Goal: Complete Application Form: Complete application form

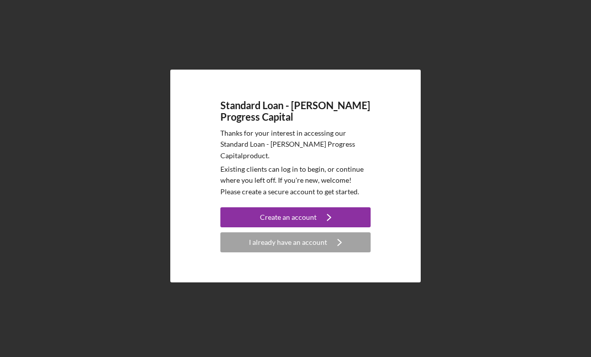
click at [321, 252] on div "I already have an account" at bounding box center [288, 242] width 78 height 20
click at [329, 227] on icon "Icon/Navigate" at bounding box center [328, 217] width 25 height 25
click at [318, 252] on div "I already have an account" at bounding box center [288, 242] width 78 height 20
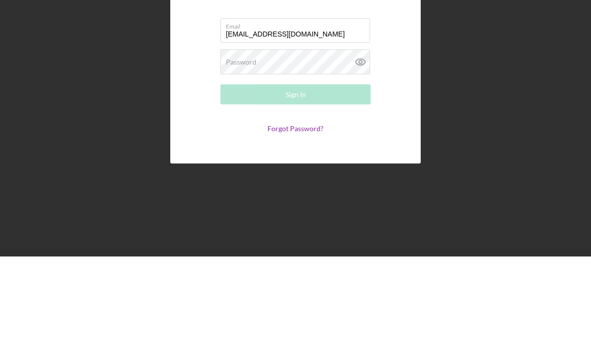
type input "[EMAIL_ADDRESS][DOMAIN_NAME]"
click at [286, 150] on div "Password Required" at bounding box center [295, 162] width 150 height 25
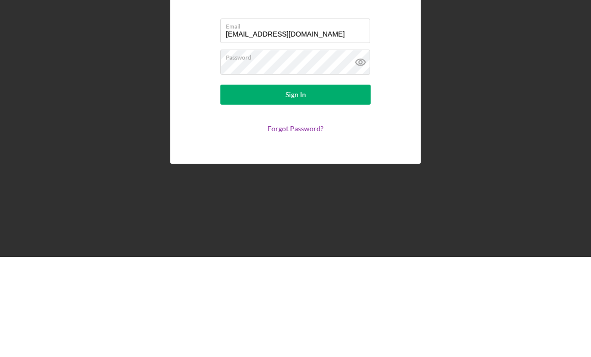
click at [356, 150] on icon at bounding box center [360, 162] width 25 height 25
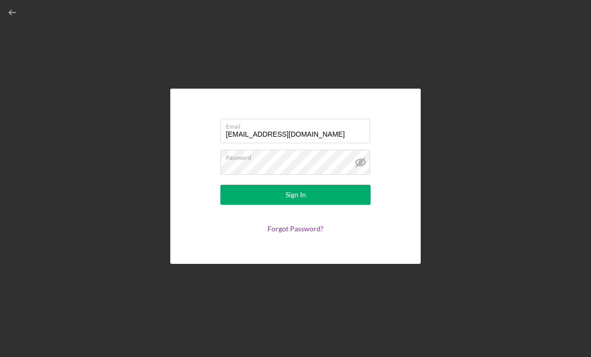
click at [325, 185] on button "Sign In" at bounding box center [295, 195] width 150 height 20
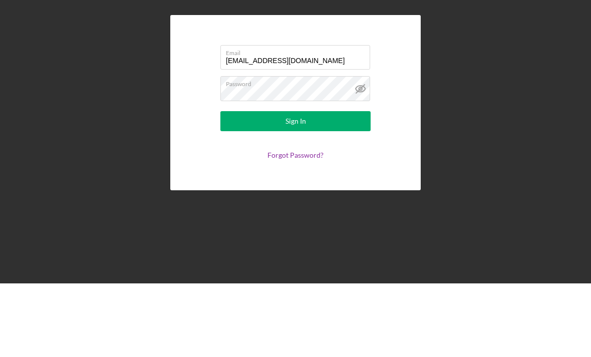
click at [294, 224] on link "Forgot Password?" at bounding box center [295, 228] width 56 height 9
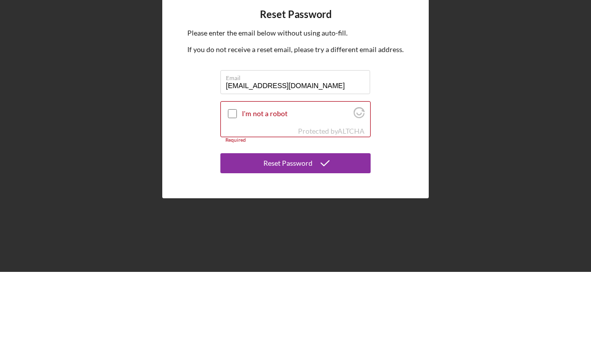
type input "[EMAIL_ADDRESS][DOMAIN_NAME]"
click at [229, 194] on input "I'm not a robot" at bounding box center [232, 198] width 9 height 9
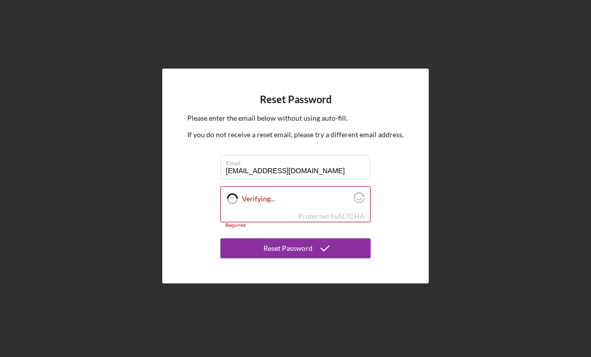
checkbox input "true"
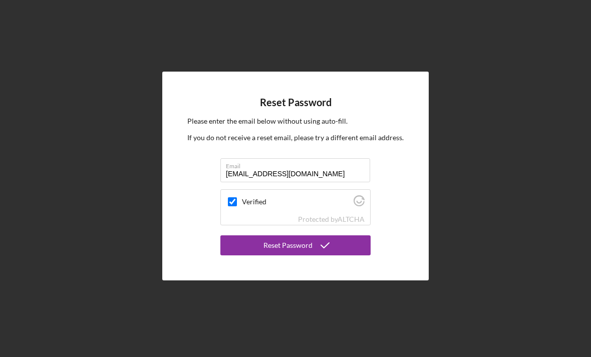
click at [338, 235] on button "Reset Password" at bounding box center [295, 245] width 150 height 20
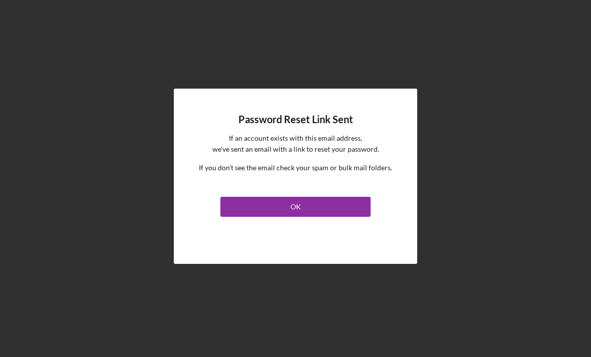
click at [335, 198] on button "OK" at bounding box center [295, 207] width 150 height 20
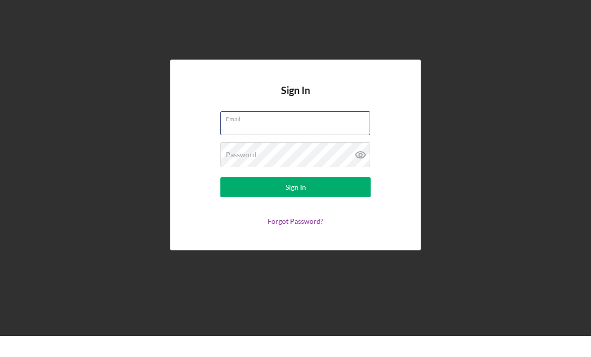
type input "[EMAIL_ADDRESS][DOMAIN_NAME]"
click at [295, 198] on button "Sign In" at bounding box center [295, 208] width 150 height 20
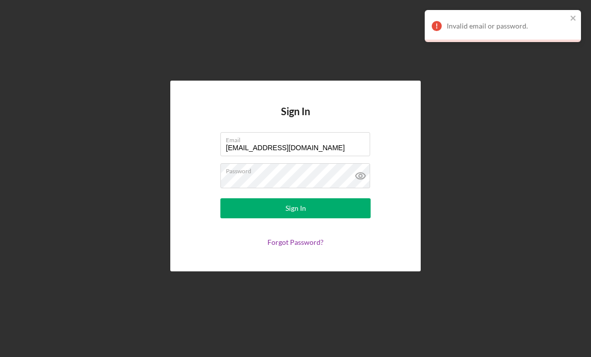
click at [358, 163] on icon at bounding box center [360, 175] width 25 height 25
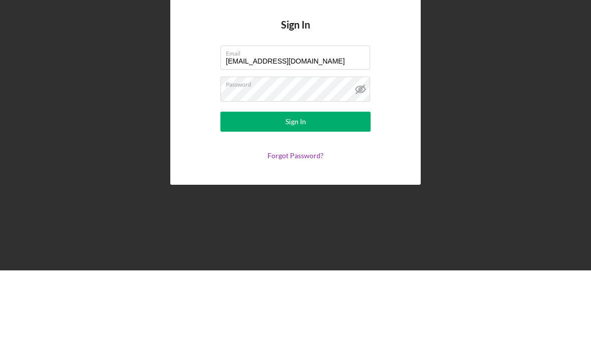
click at [360, 198] on button "Sign In" at bounding box center [295, 208] width 150 height 20
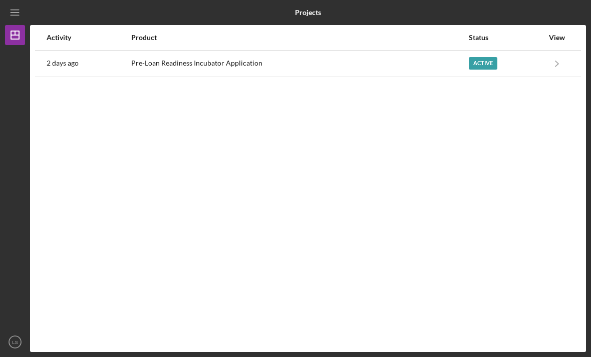
click at [539, 51] on div "Active" at bounding box center [506, 63] width 75 height 25
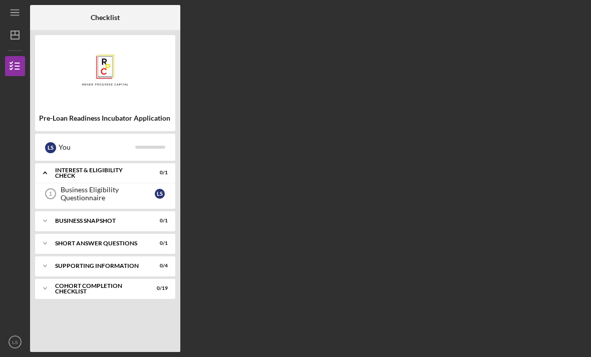
click at [120, 186] on div "Business Eligibility Questionnaire" at bounding box center [108, 194] width 94 height 16
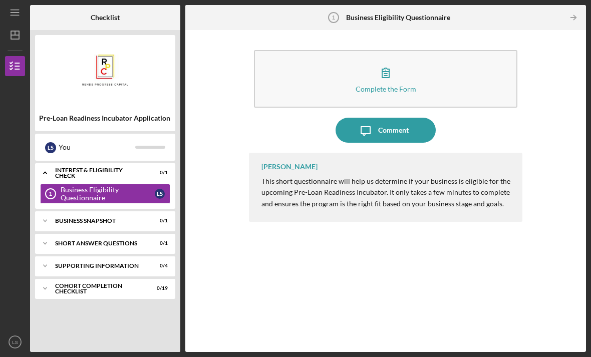
click at [129, 163] on div "Icon/Expander Interest & Eligibility Check 0 / 1" at bounding box center [105, 173] width 140 height 21
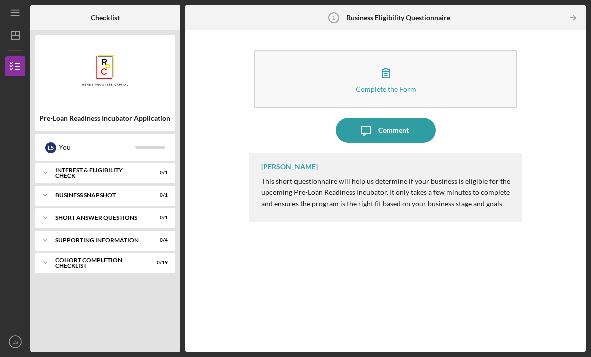
click at [448, 52] on button "Complete the Form Form" at bounding box center [385, 79] width 263 height 58
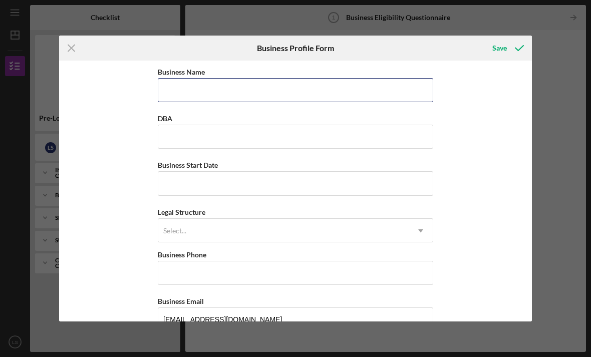
click at [394, 90] on input "Business Name" at bounding box center [295, 90] width 275 height 24
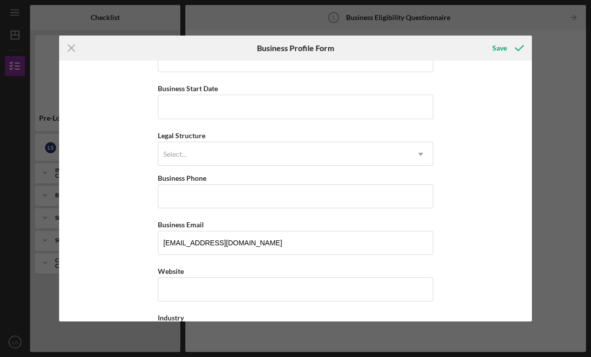
scroll to position [78, 0]
type input "Kisses [PERSON_NAME] Collection LLC"
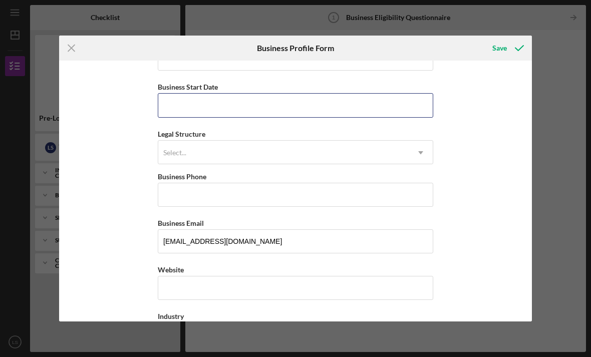
click at [299, 108] on input "Business Start Date" at bounding box center [295, 105] width 275 height 24
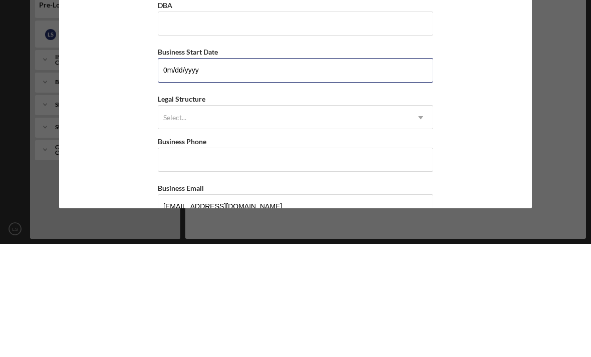
click at [267, 171] on input "0m/dd/yyyy" at bounding box center [295, 183] width 275 height 24
type input "[DATE]"
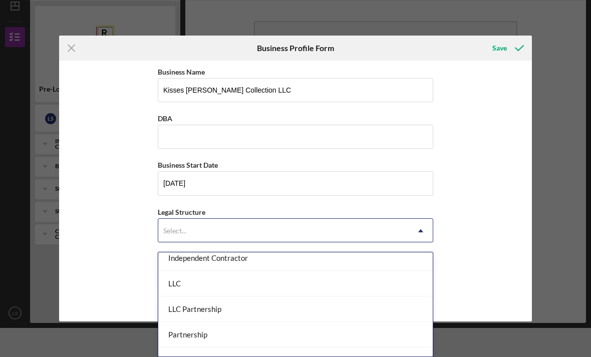
scroll to position [164, 0]
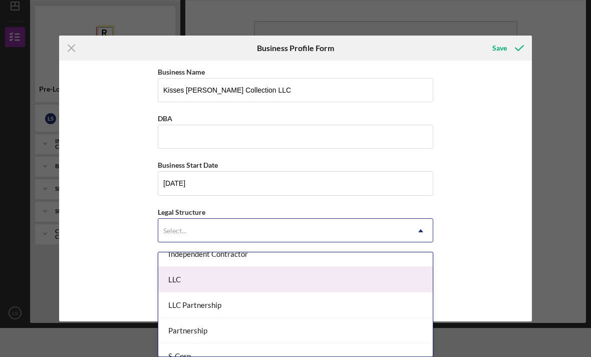
click at [322, 279] on div "LLC" at bounding box center [295, 280] width 274 height 26
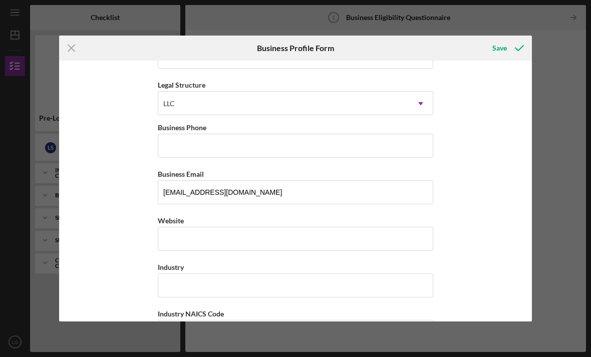
scroll to position [136, 0]
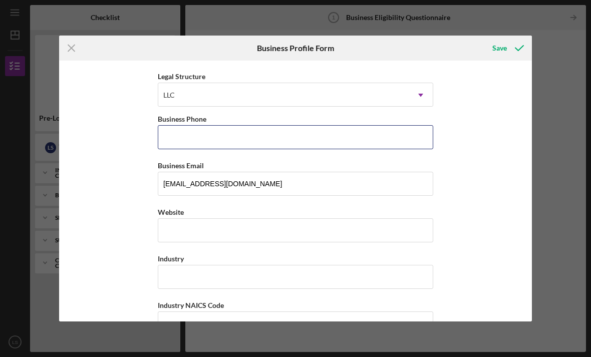
click at [332, 146] on input "Business Phone" at bounding box center [295, 137] width 275 height 24
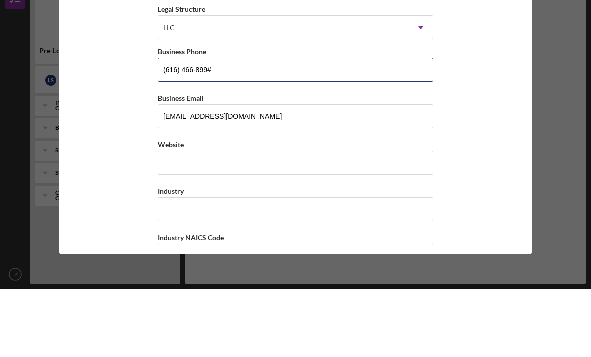
type input "[PHONE_NUMBER]"
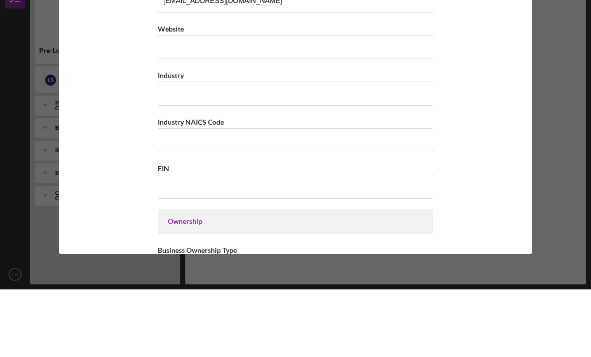
scroll to position [252, 0]
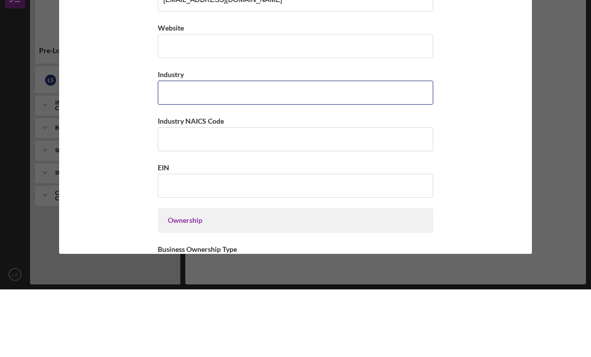
click at [410, 148] on input "Industry" at bounding box center [295, 160] width 275 height 24
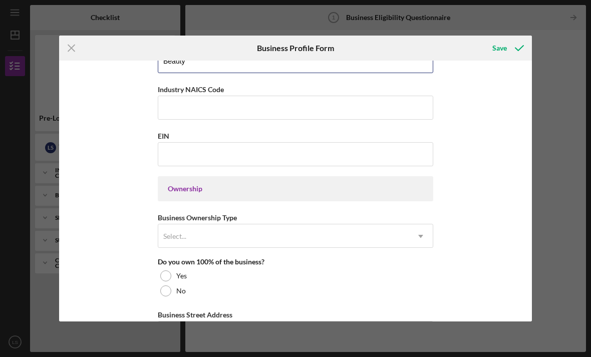
scroll to position [354, 0]
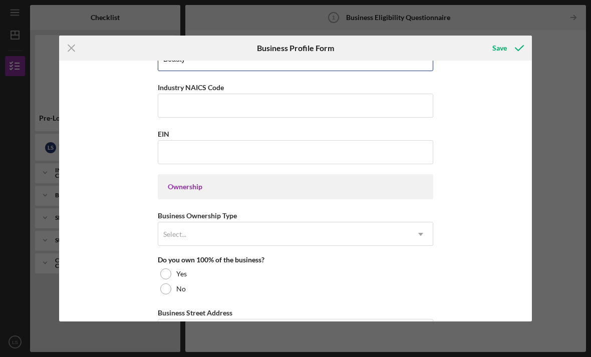
type input "Beauty"
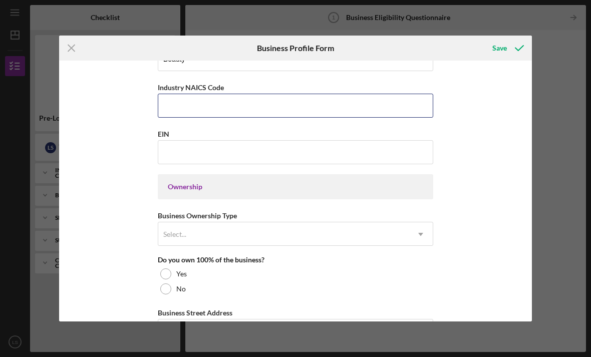
click at [359, 105] on input "Industry NAICS Code" at bounding box center [295, 106] width 275 height 24
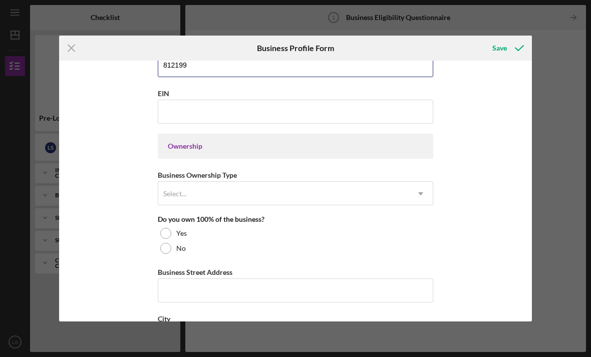
scroll to position [401, 0]
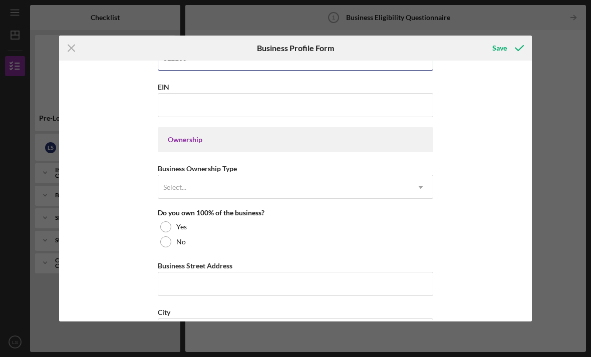
type input "812199"
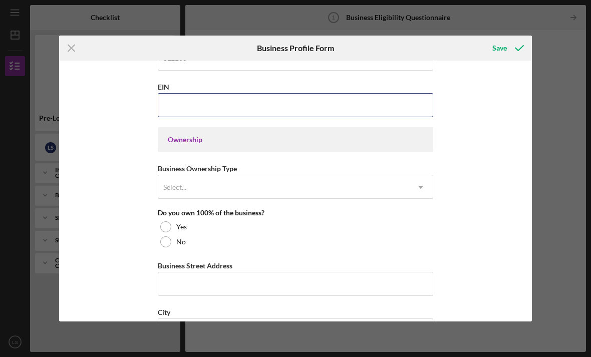
click at [380, 107] on input "EIN" at bounding box center [295, 105] width 275 height 24
type input "[US_EMPLOYER_IDENTIFICATION_NUMBER]"
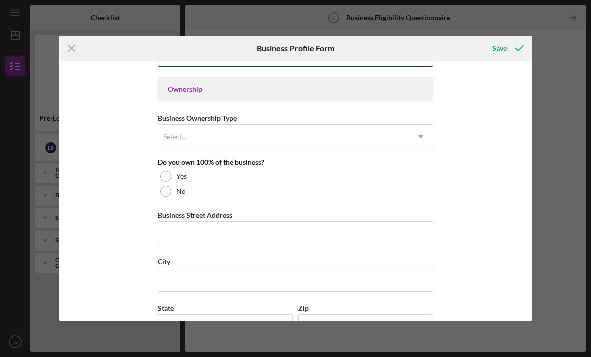
scroll to position [455, 0]
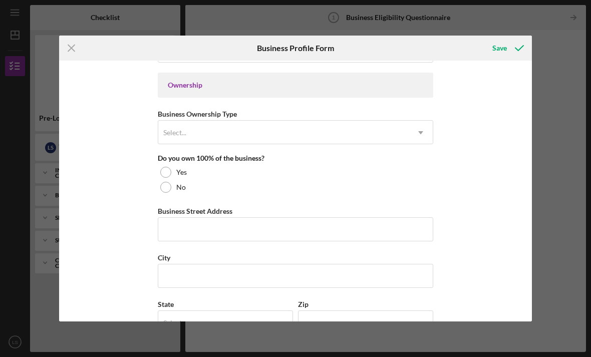
click at [503, 107] on div "Business Name [PERSON_NAME] Collection LLC DBA Business Start Date [DATE] Legal…" at bounding box center [295, 191] width 473 height 260
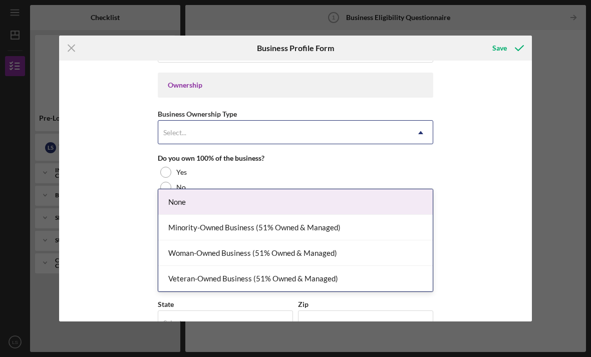
click at [353, 240] on div "Woman-Owned Business (51% Owned & Managed)" at bounding box center [295, 253] width 274 height 26
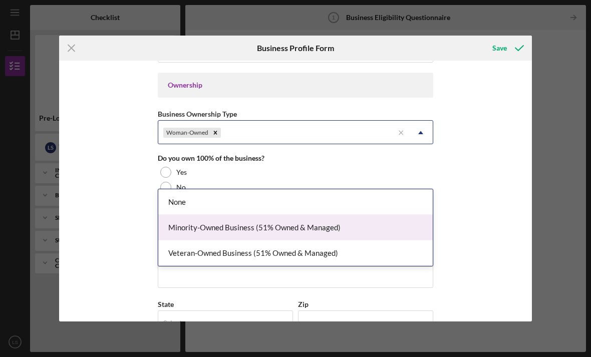
click at [364, 215] on div "Minority-Owned Business (51% Owned & Managed)" at bounding box center [295, 228] width 274 height 26
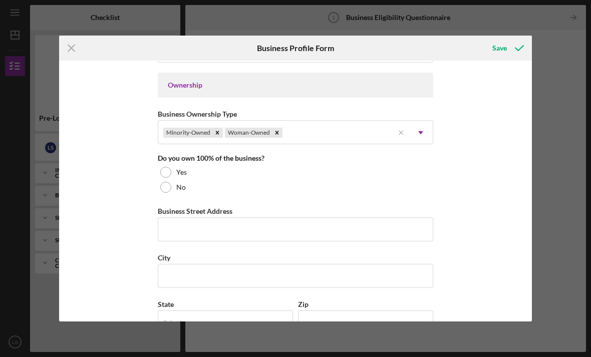
click at [166, 178] on div at bounding box center [165, 172] width 11 height 11
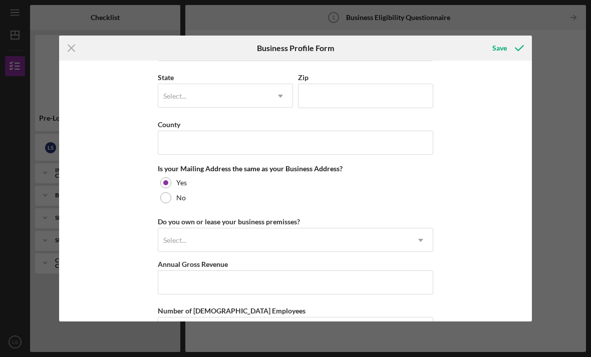
scroll to position [683, 0]
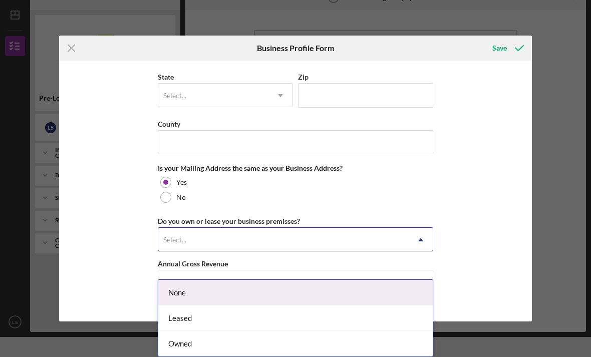
click at [336, 280] on div "None" at bounding box center [295, 293] width 274 height 26
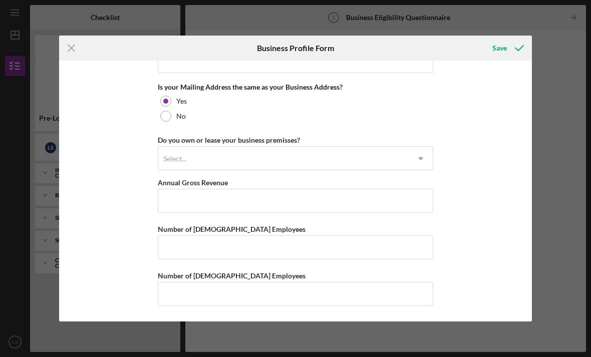
scroll to position [779, 0]
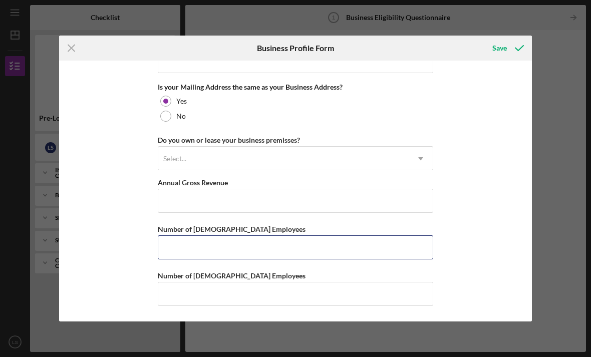
click at [366, 242] on input "Number of [DEMOGRAPHIC_DATA] Employees" at bounding box center [295, 247] width 275 height 24
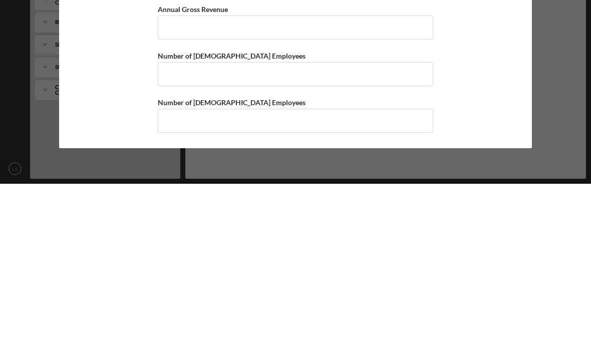
click at [481, 72] on div "Business Name [PERSON_NAME] Collection LLC DBA Business Start Date [DATE] Legal…" at bounding box center [295, 191] width 473 height 260
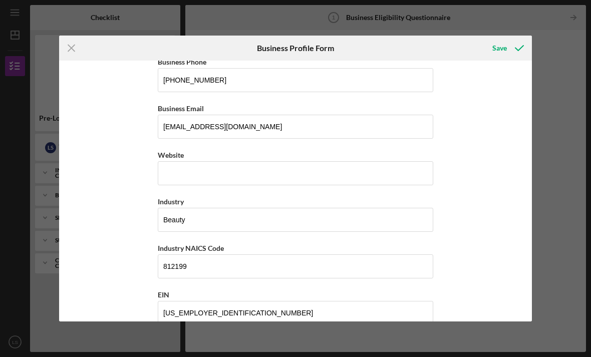
scroll to position [194, 0]
click at [370, 174] on input "Website" at bounding box center [295, 172] width 275 height 24
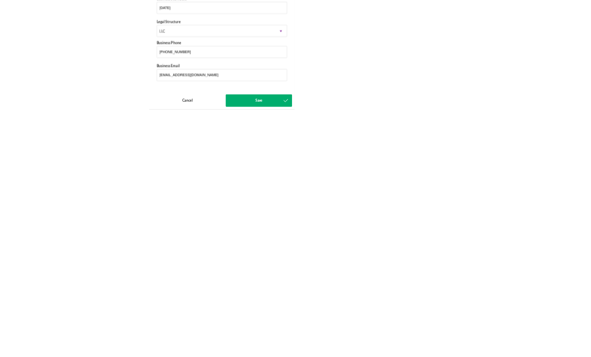
scroll to position [0, 0]
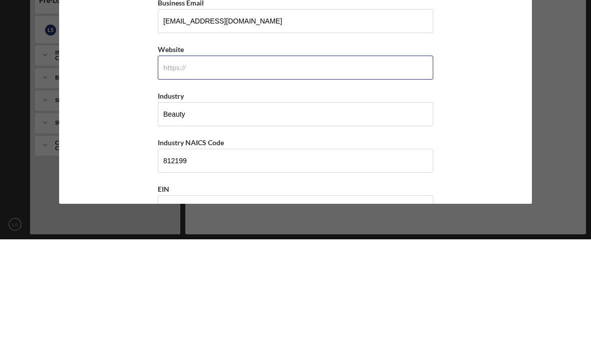
click at [253, 173] on input "Website" at bounding box center [295, 185] width 275 height 24
paste input "[DOMAIN_NAME][URL]"
type input "[DOMAIN_NAME][URL]"
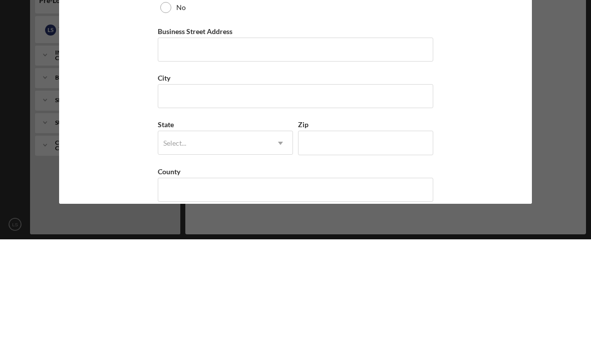
scroll to position [522, 0]
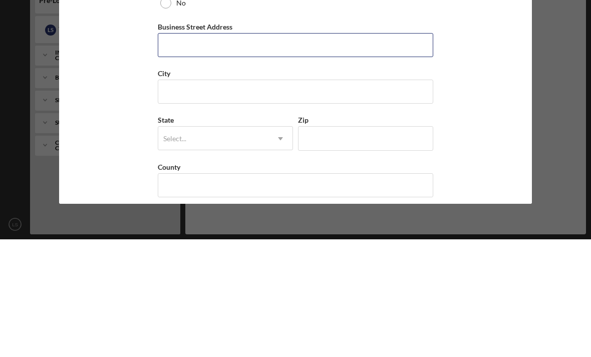
click at [395, 151] on input "Business Street Address" at bounding box center [295, 163] width 275 height 24
type input "[STREET_ADDRESS]"
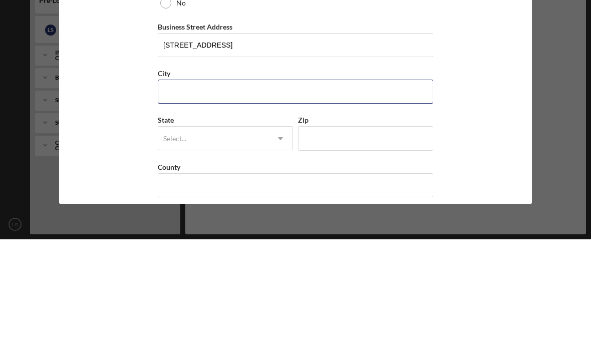
click at [283, 197] on input "City" at bounding box center [295, 209] width 275 height 24
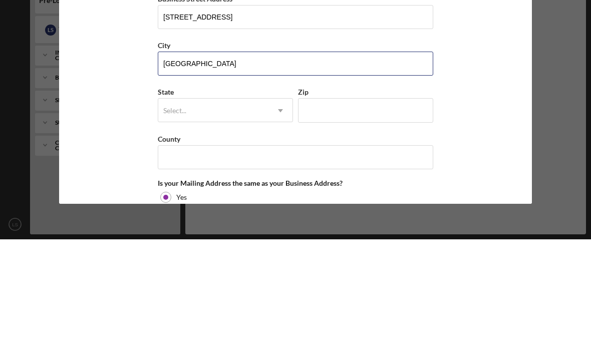
scroll to position [572, 0]
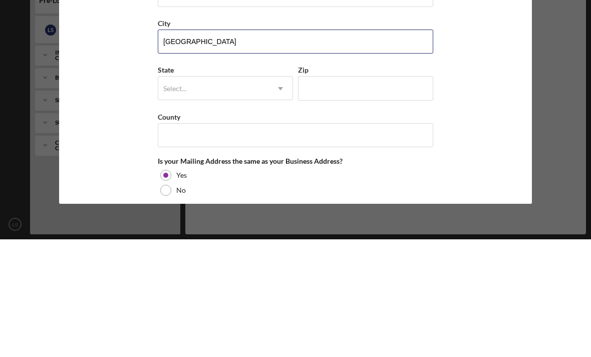
type input "[GEOGRAPHIC_DATA]"
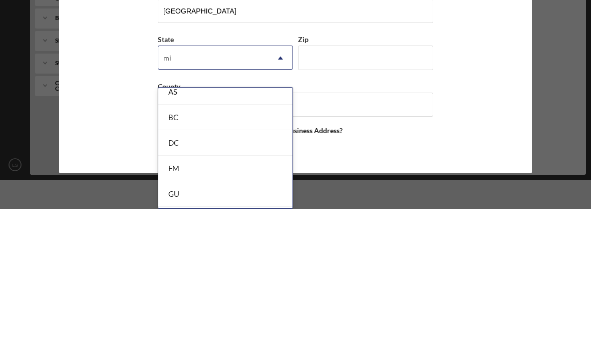
scroll to position [33, 0]
click at [225, 229] on div "MI" at bounding box center [225, 242] width 134 height 26
type input "mi"
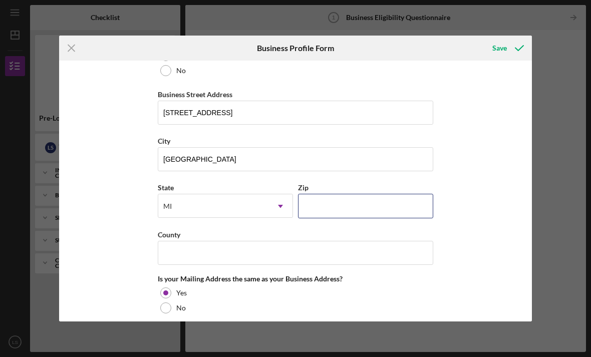
click at [347, 218] on input "Zip" at bounding box center [365, 206] width 135 height 24
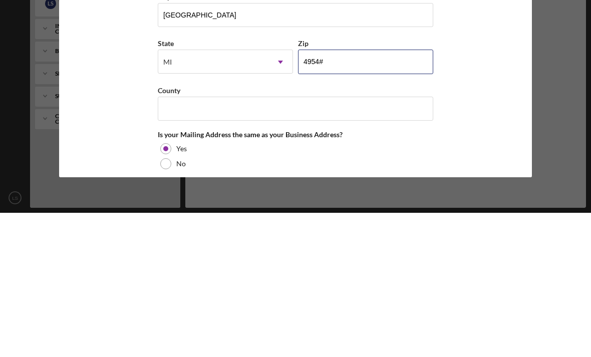
type input "49546"
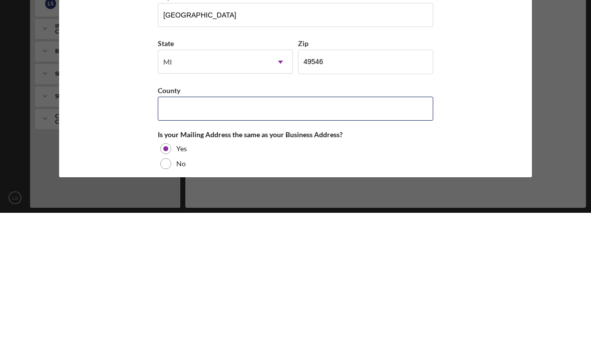
click at [396, 241] on input "County" at bounding box center [295, 253] width 275 height 24
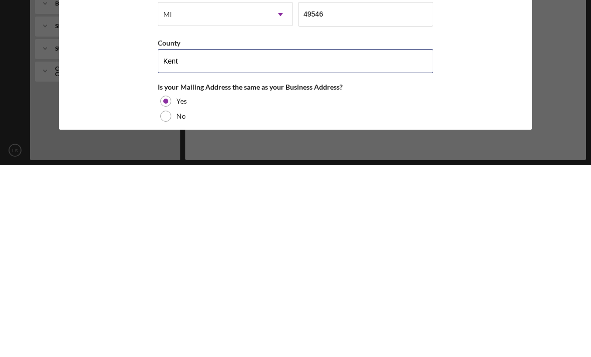
type input "Kent"
click at [512, 91] on div "Business Name [PERSON_NAME] Collection LLC DBA Business Start Date [DATE] Legal…" at bounding box center [295, 191] width 473 height 260
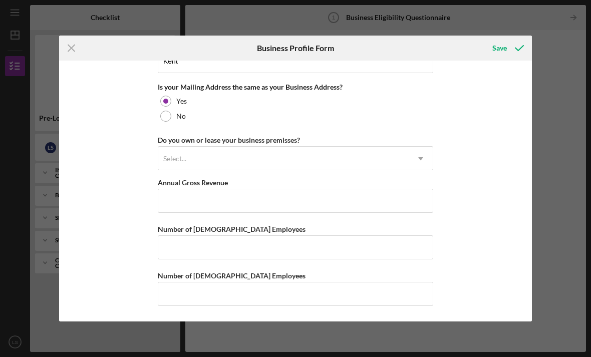
scroll to position [779, 0]
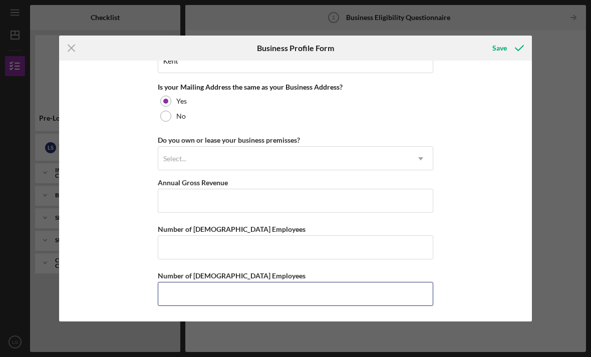
click at [305, 297] on input "Number of [DEMOGRAPHIC_DATA] Employees" at bounding box center [295, 294] width 275 height 24
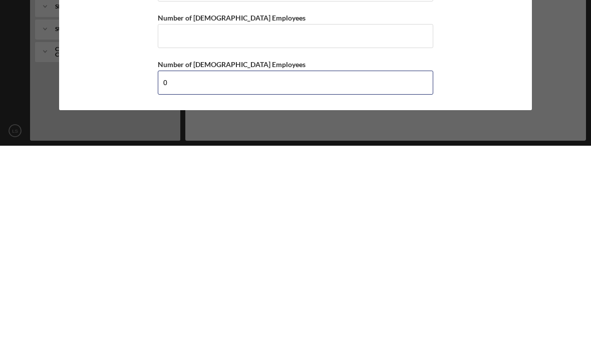
type input "0"
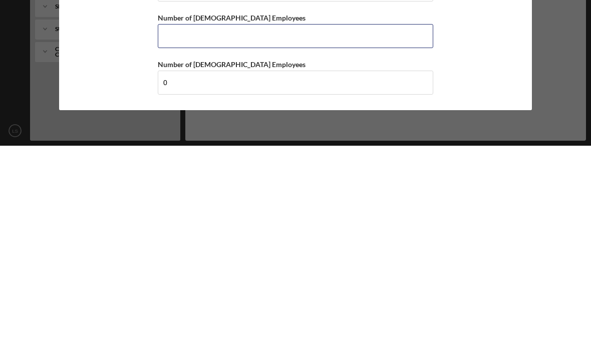
click at [347, 235] on input "Number of [DEMOGRAPHIC_DATA] Employees" at bounding box center [295, 247] width 275 height 24
type input "1"
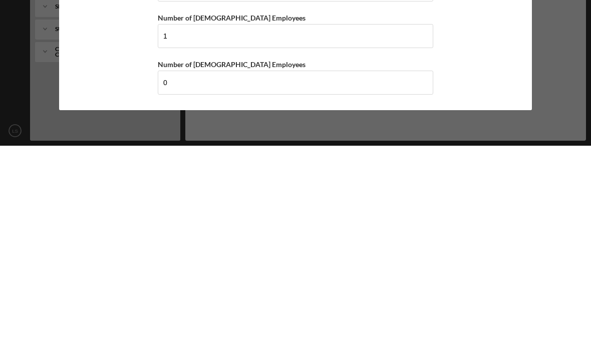
click at [510, 67] on div "Business Name [PERSON_NAME] Collection LLC DBA Business Start Date [DATE] Legal…" at bounding box center [295, 191] width 473 height 260
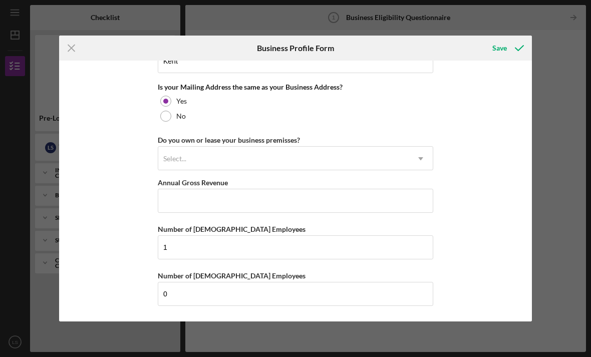
click at [509, 47] on icon "submit" at bounding box center [519, 48] width 25 height 25
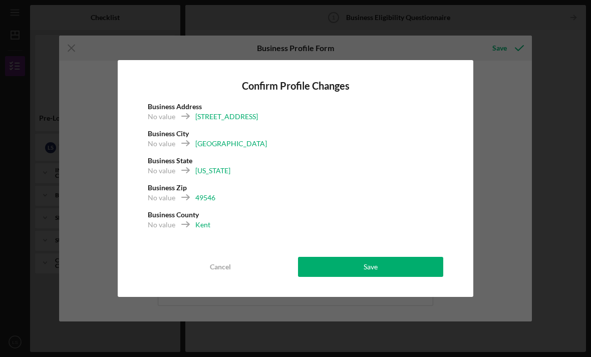
click at [398, 269] on button "Save" at bounding box center [370, 267] width 145 height 20
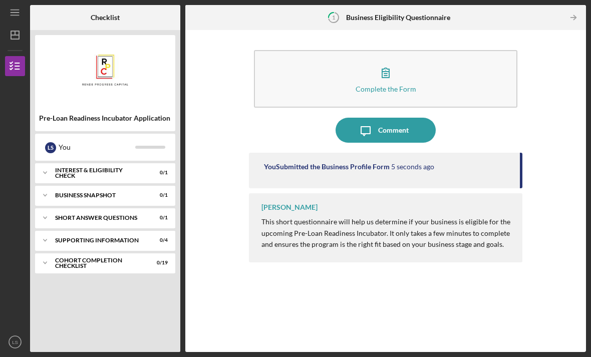
click at [434, 50] on button "Complete the Form Form" at bounding box center [385, 79] width 263 height 58
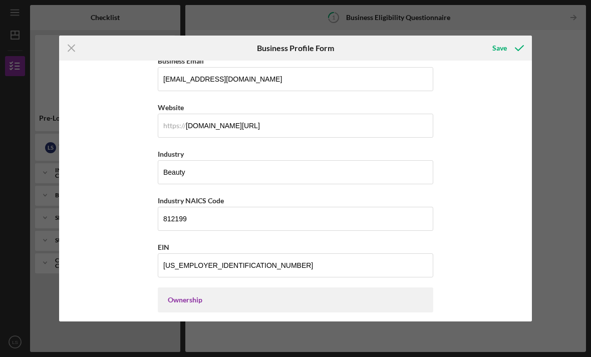
click at [509, 43] on icon "submit" at bounding box center [519, 48] width 25 height 25
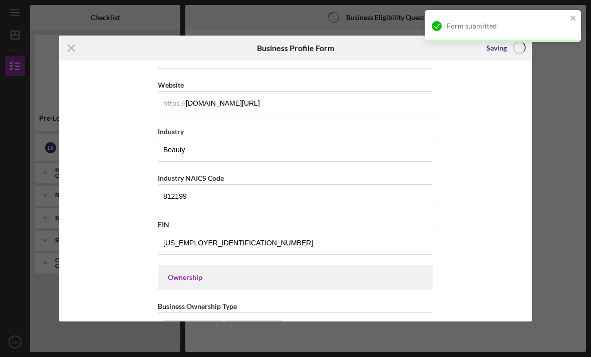
scroll to position [263, 0]
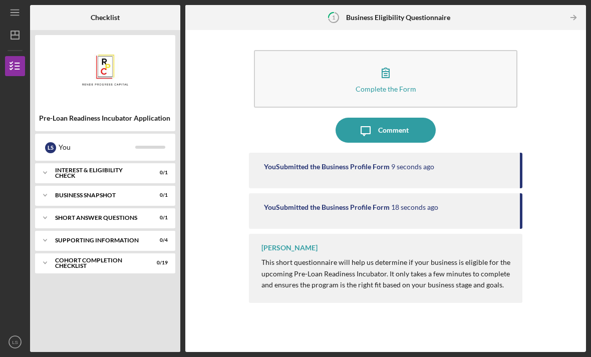
click at [133, 163] on div "Icon/Expander Interest & Eligibility Check 0 / 1" at bounding box center [105, 173] width 140 height 20
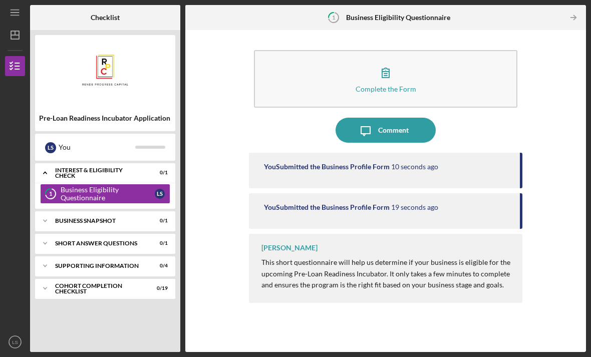
scroll to position [16, 0]
click at [119, 218] on div "Business Snapshot" at bounding box center [99, 221] width 88 height 6
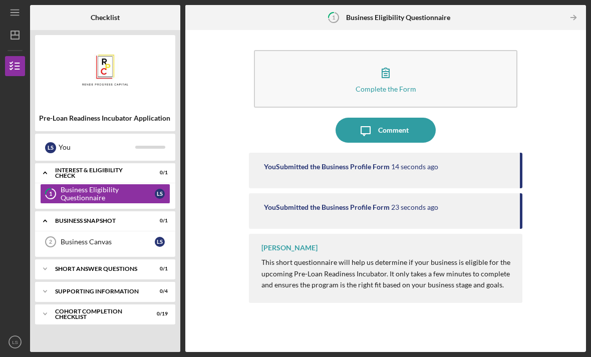
click at [105, 232] on link "Business Canvas 2 Business Canvas L S" at bounding box center [105, 242] width 130 height 20
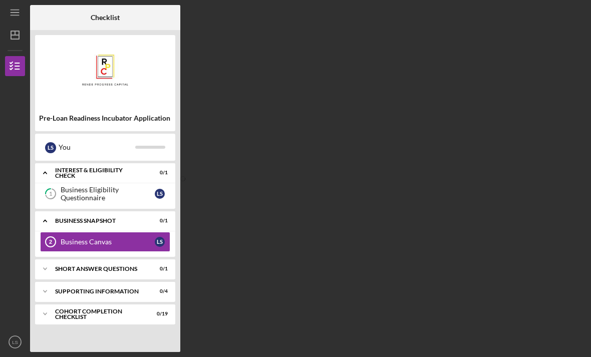
scroll to position [32, 0]
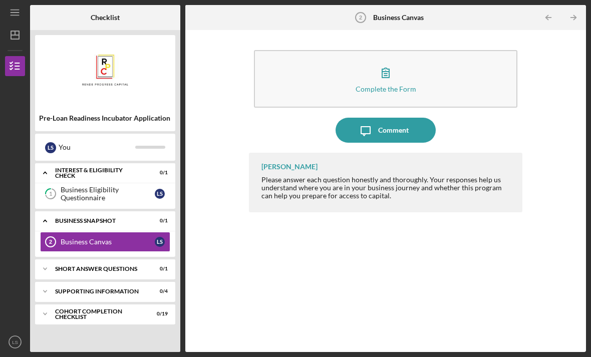
click at [119, 259] on div "Icon/Expander Short Answer Questions 0 / 1" at bounding box center [105, 269] width 140 height 20
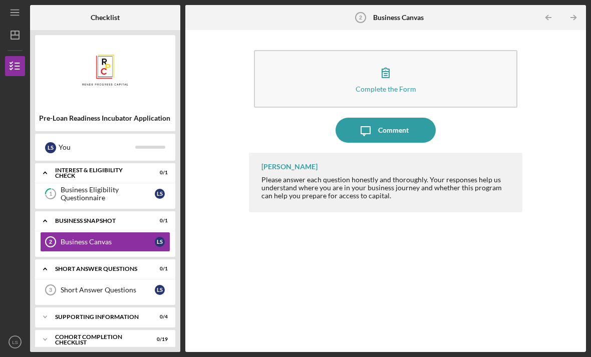
click at [113, 307] on div "Icon/Expander Supporting Information 0 / 4" at bounding box center [105, 317] width 140 height 20
click at [297, 53] on button "Complete the Form Form" at bounding box center [385, 79] width 263 height 58
